Goal: Browse casually

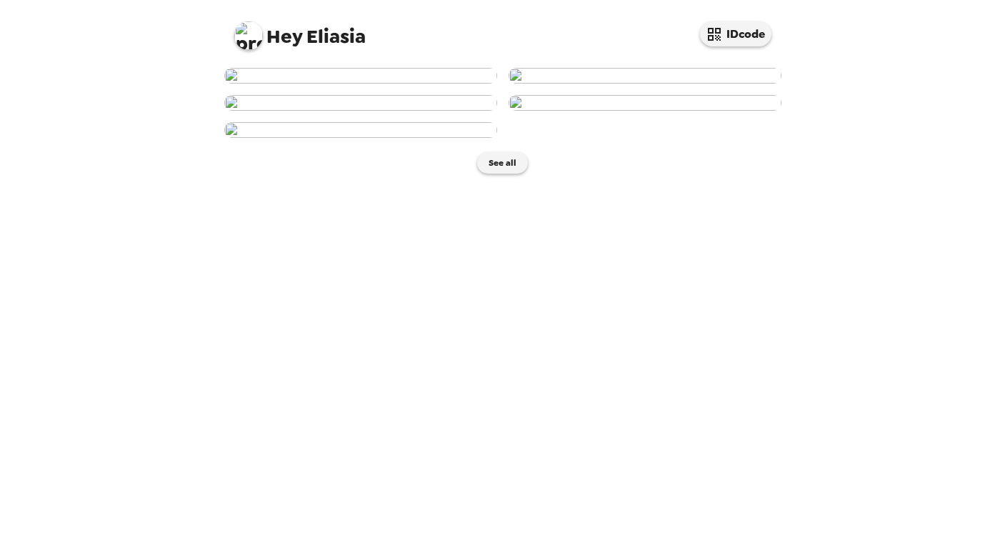
scroll to position [610, 0]
click at [502, 174] on button "See all" at bounding box center [502, 162] width 51 height 21
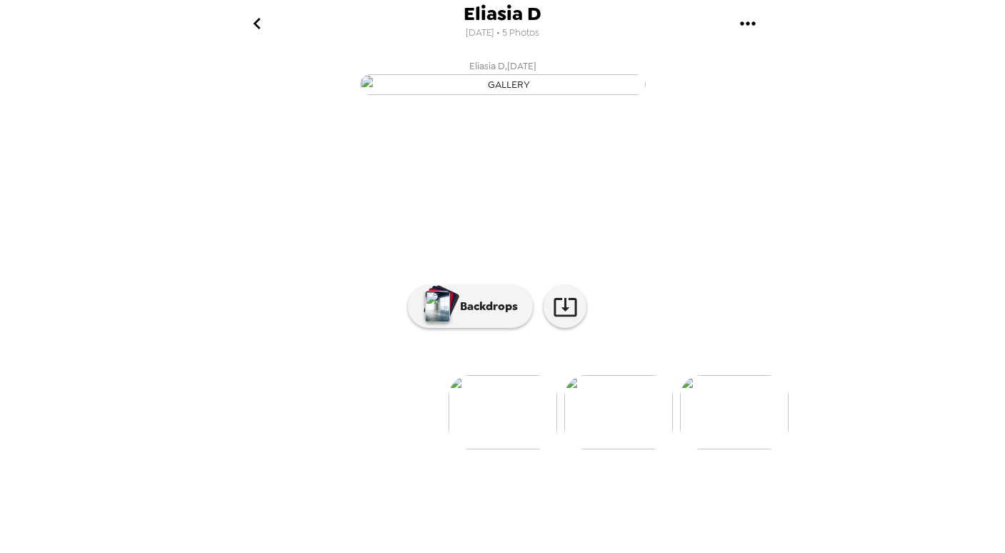
drag, startPoint x: 457, startPoint y: 459, endPoint x: 730, endPoint y: 417, distance: 276.2
click at [730, 328] on div "Eliasia D , [DATE] [PERSON_NAME] , [DATE] [PERSON_NAME] , [DATE] Eliasia D , [D…" at bounding box center [503, 191] width 572 height 274
drag, startPoint x: 494, startPoint y: 443, endPoint x: 641, endPoint y: 437, distance: 147.3
click at [641, 328] on div "Backdrops" at bounding box center [503, 306] width 572 height 43
click at [454, 328] on button "Backdrops" at bounding box center [470, 306] width 125 height 43
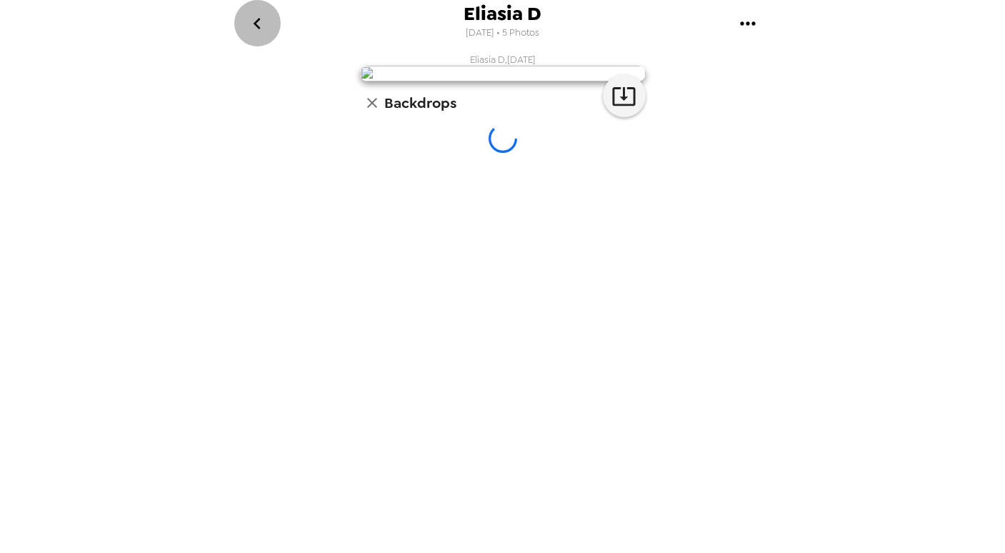
click at [267, 12] on icon "go back" at bounding box center [257, 23] width 23 height 23
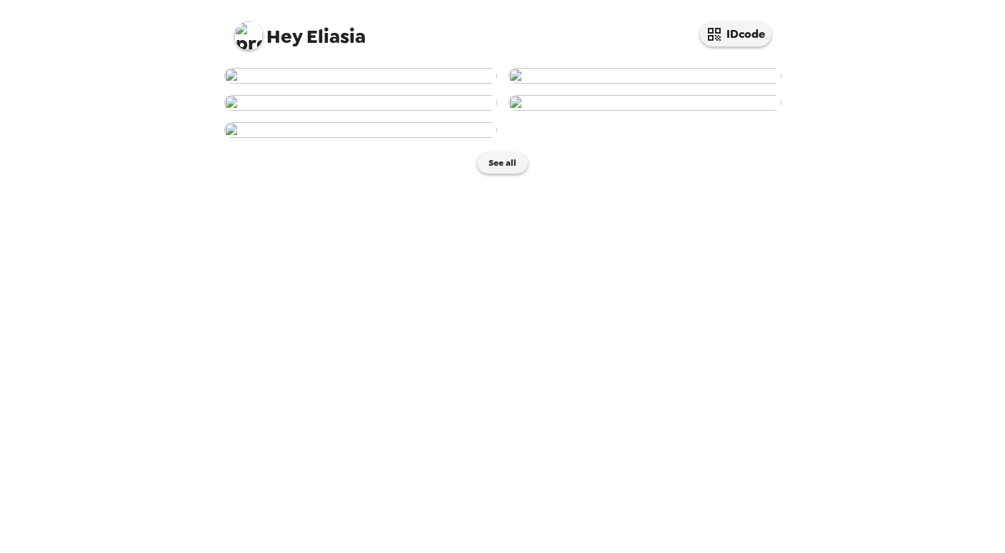
scroll to position [619, 0]
click at [458, 138] on img at bounding box center [360, 130] width 273 height 16
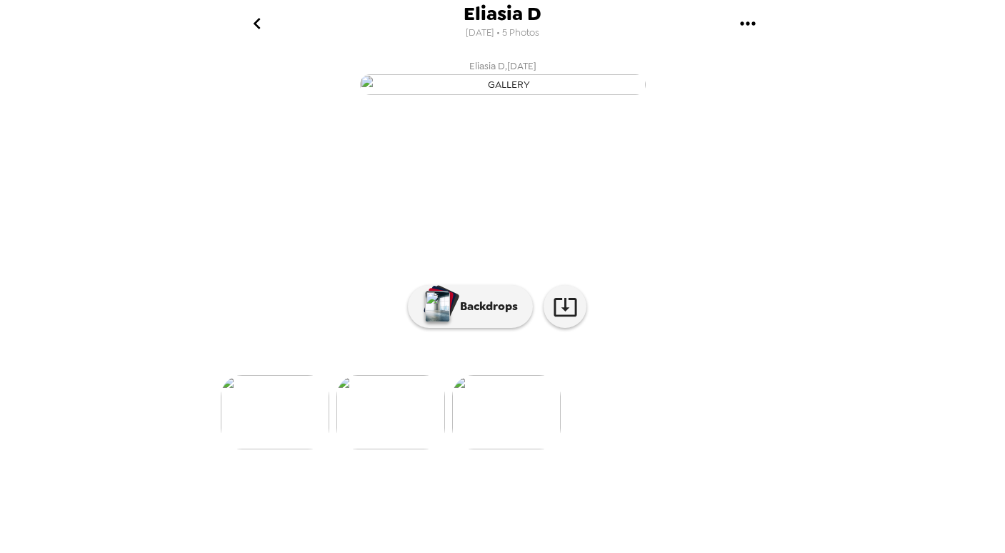
scroll to position [54, 0]
click at [402, 449] on img at bounding box center [391, 412] width 109 height 74
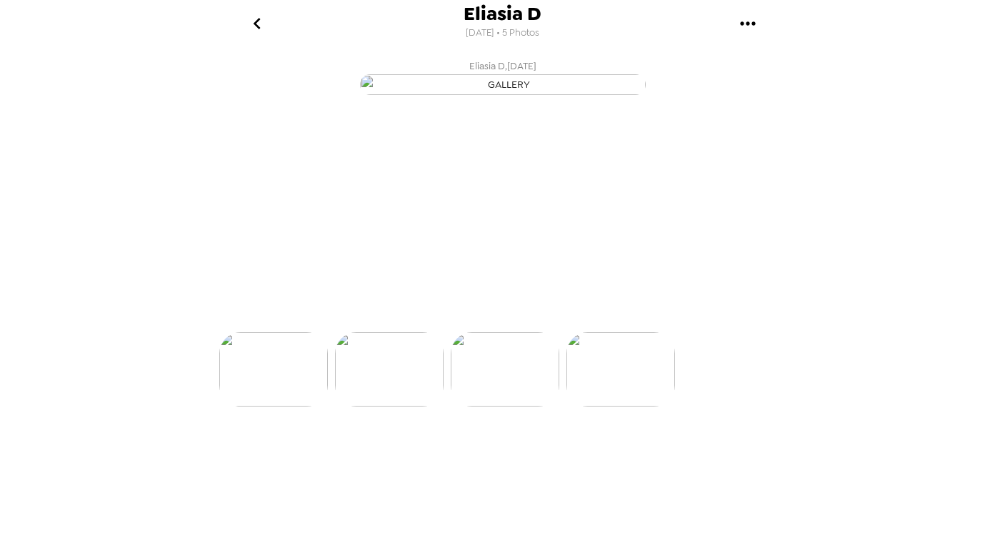
scroll to position [0, 344]
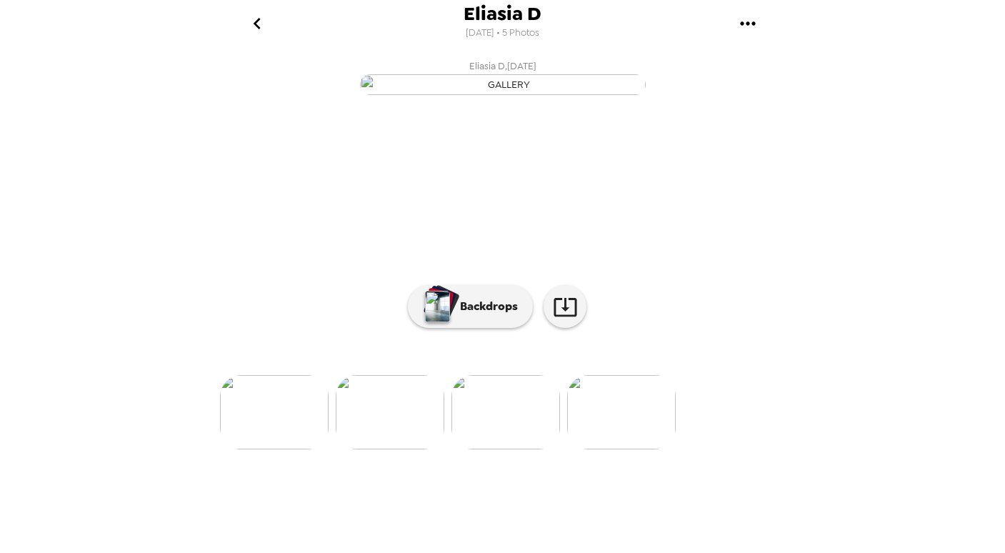
click at [320, 449] on div at bounding box center [503, 388] width 572 height 121
click at [564, 319] on icon at bounding box center [565, 306] width 25 height 25
click at [378, 449] on img at bounding box center [387, 412] width 109 height 74
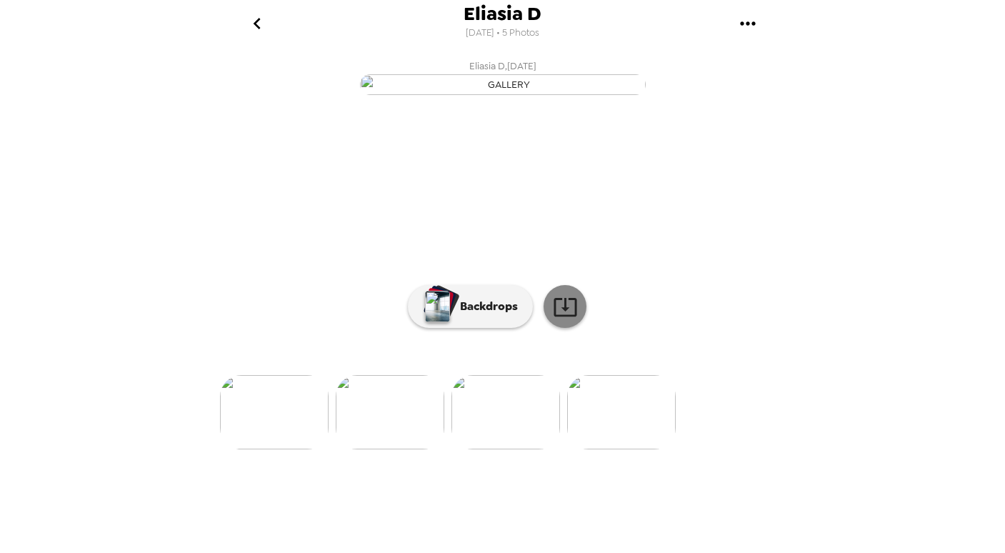
click at [557, 328] on link at bounding box center [565, 306] width 43 height 43
click at [407, 449] on img at bounding box center [390, 412] width 109 height 74
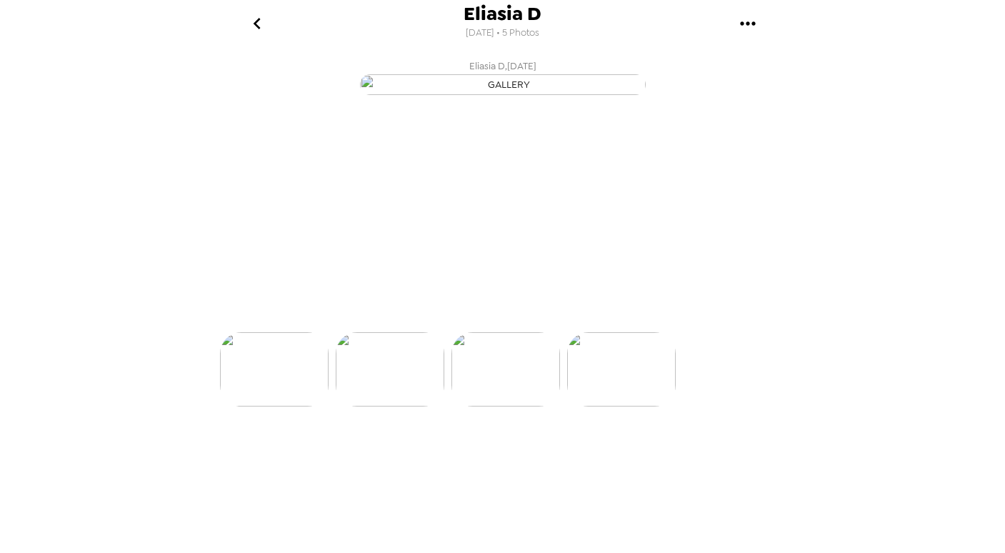
scroll to position [0, 229]
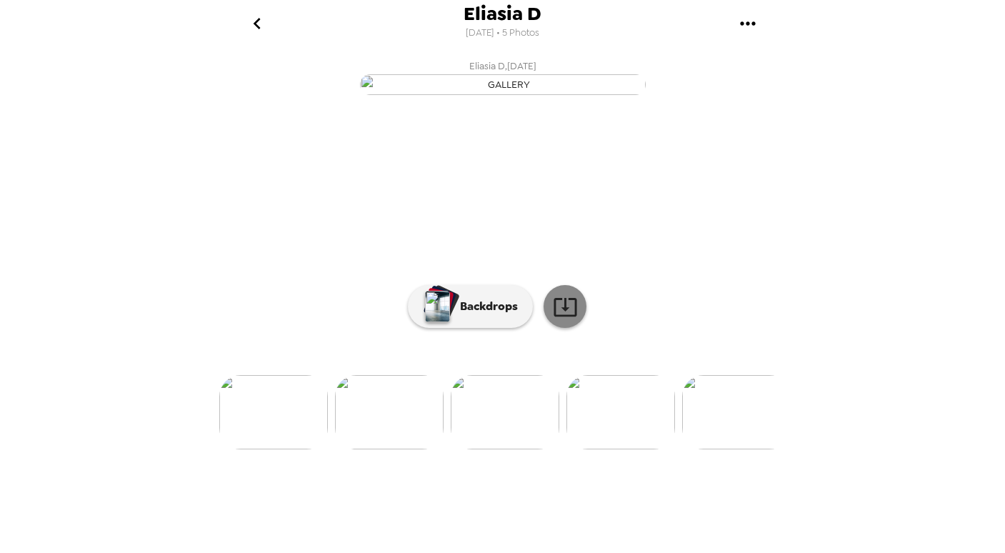
click at [570, 319] on icon at bounding box center [565, 306] width 25 height 25
click at [414, 449] on img at bounding box center [389, 412] width 109 height 74
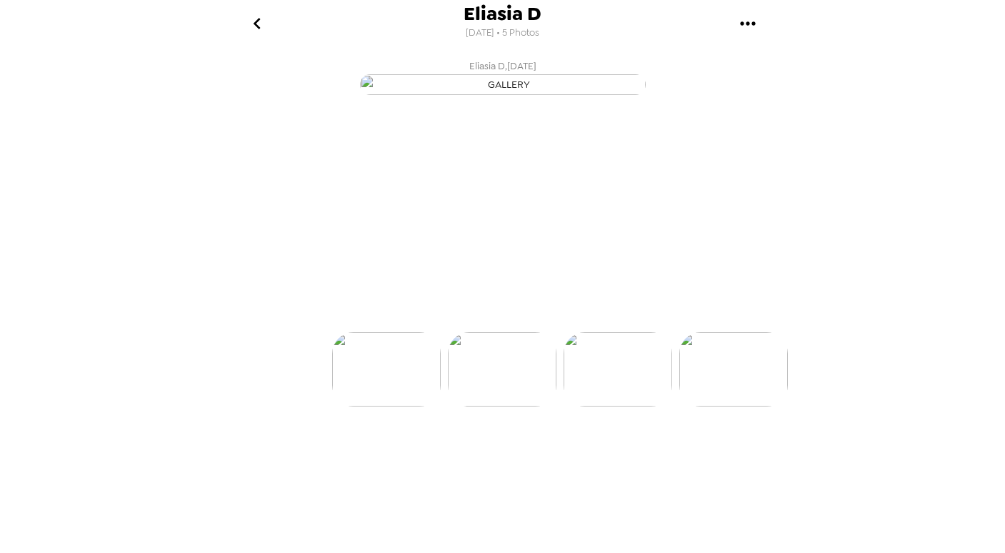
scroll to position [0, 114]
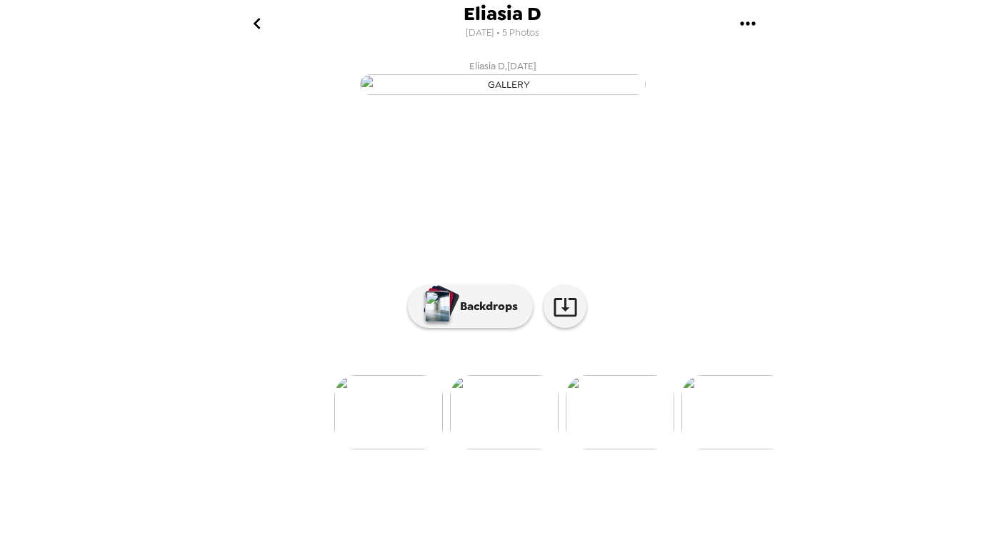
click at [642, 95] on img "button" at bounding box center [503, 84] width 286 height 21
click at [564, 317] on icon at bounding box center [565, 307] width 23 height 19
click at [405, 449] on img at bounding box center [388, 412] width 109 height 74
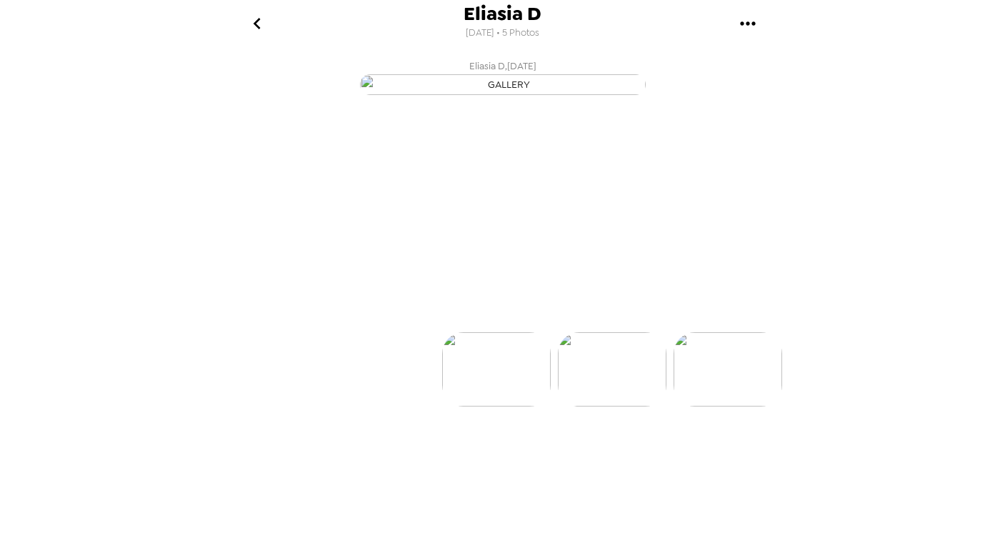
scroll to position [0, 0]
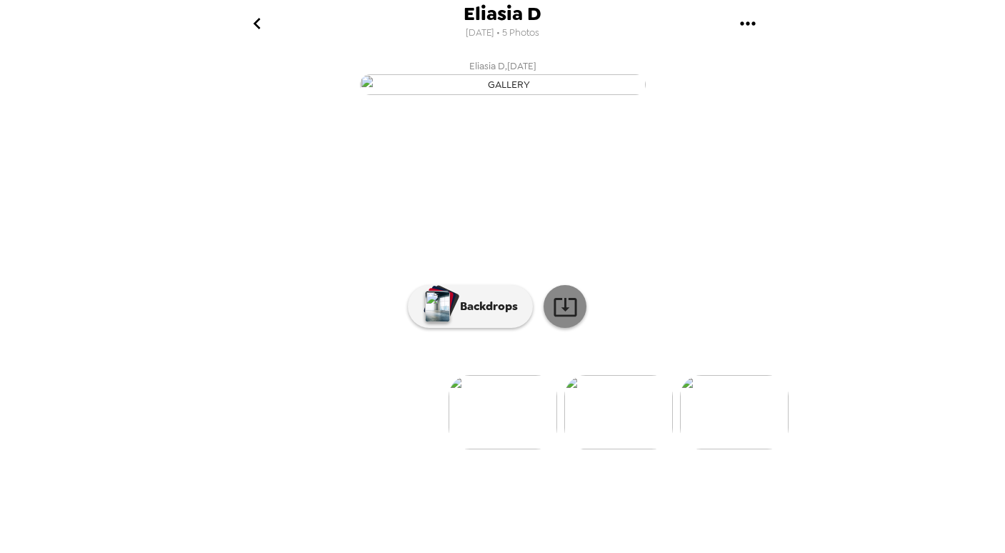
click at [567, 319] on icon at bounding box center [565, 306] width 25 height 25
